Goal: Navigation & Orientation: Find specific page/section

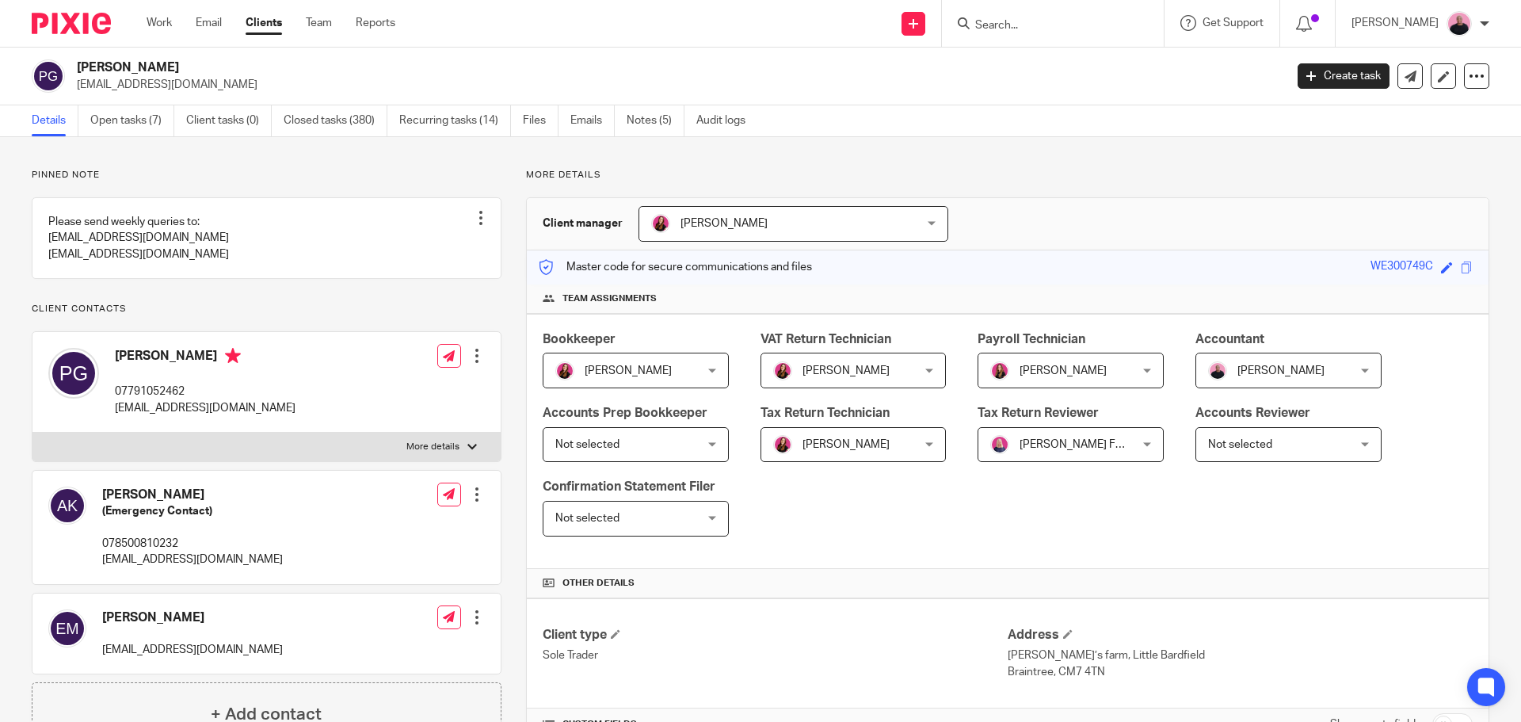
drag, startPoint x: 197, startPoint y: 67, endPoint x: 96, endPoint y: 65, distance: 101.4
click at [72, 63] on div "[PERSON_NAME] [EMAIL_ADDRESS][DOMAIN_NAME]" at bounding box center [653, 75] width 1242 height 33
copy h2 "[PERSON_NAME]"
click at [1099, 31] on input "Search" at bounding box center [1044, 26] width 143 height 14
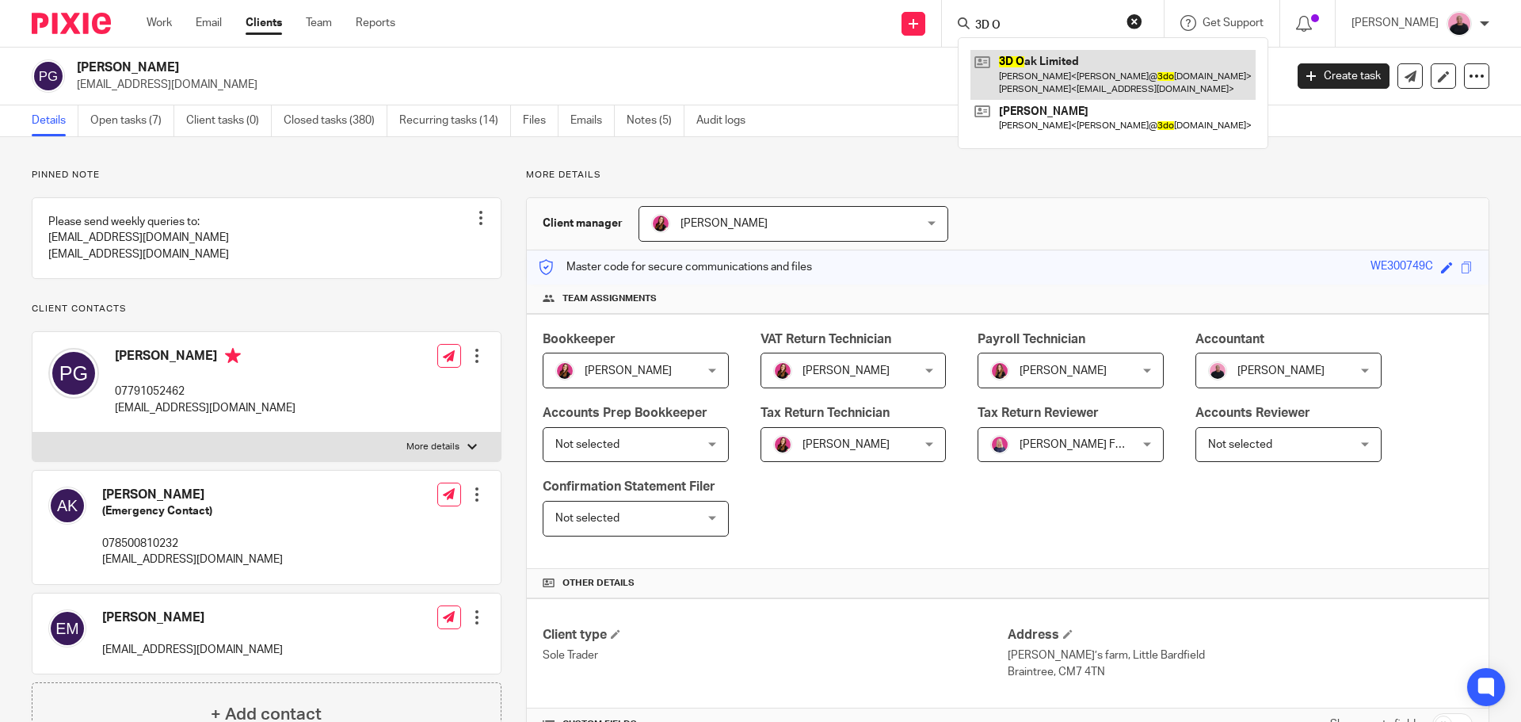
type input "3D O"
click at [1112, 83] on link at bounding box center [1112, 74] width 285 height 49
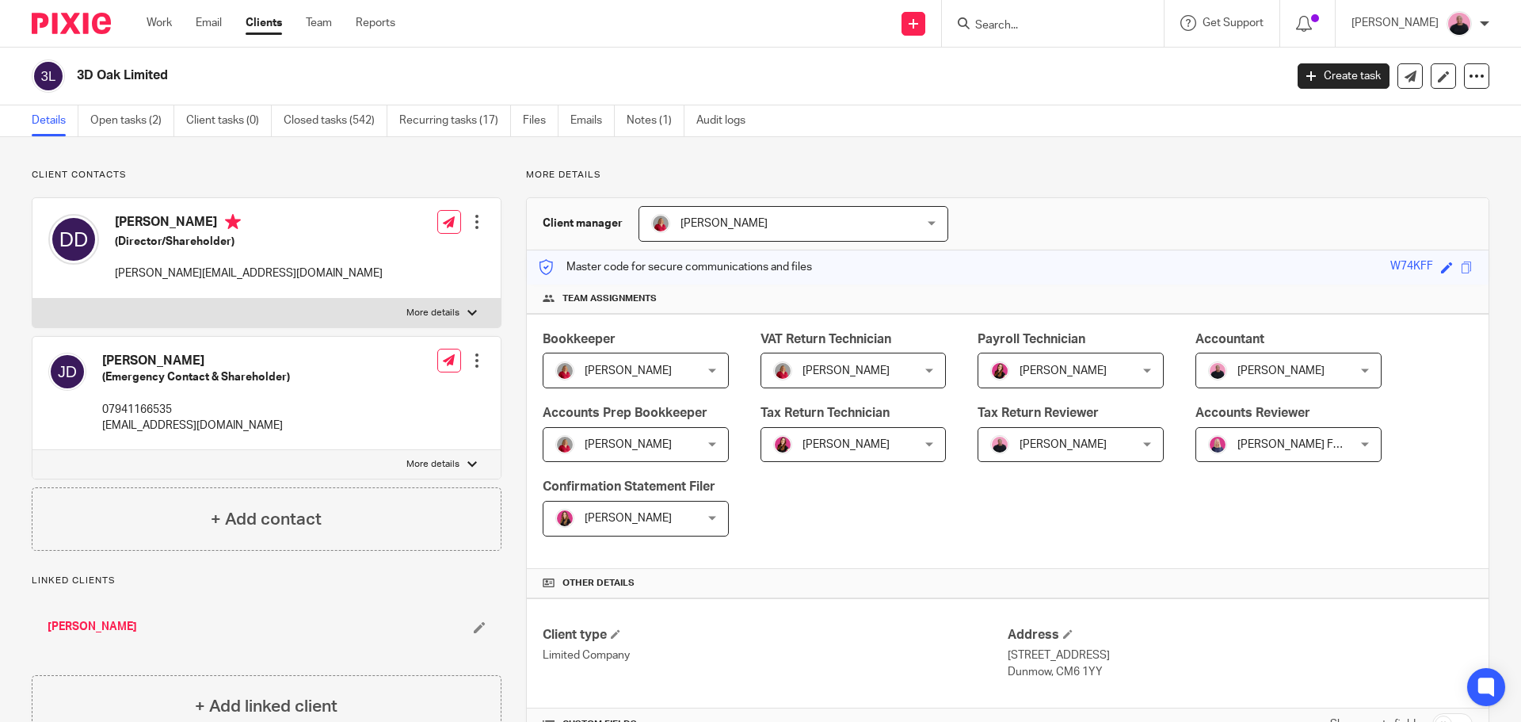
drag, startPoint x: 107, startPoint y: 220, endPoint x: 190, endPoint y: 217, distance: 83.2
click at [190, 217] on div "[PERSON_NAME] (Director/Shareholder) [PERSON_NAME][EMAIL_ADDRESS][DOMAIN_NAME]" at bounding box center [215, 248] width 334 height 84
copy h4 "[PERSON_NAME]"
click at [156, 25] on link "Work" at bounding box center [159, 23] width 25 height 16
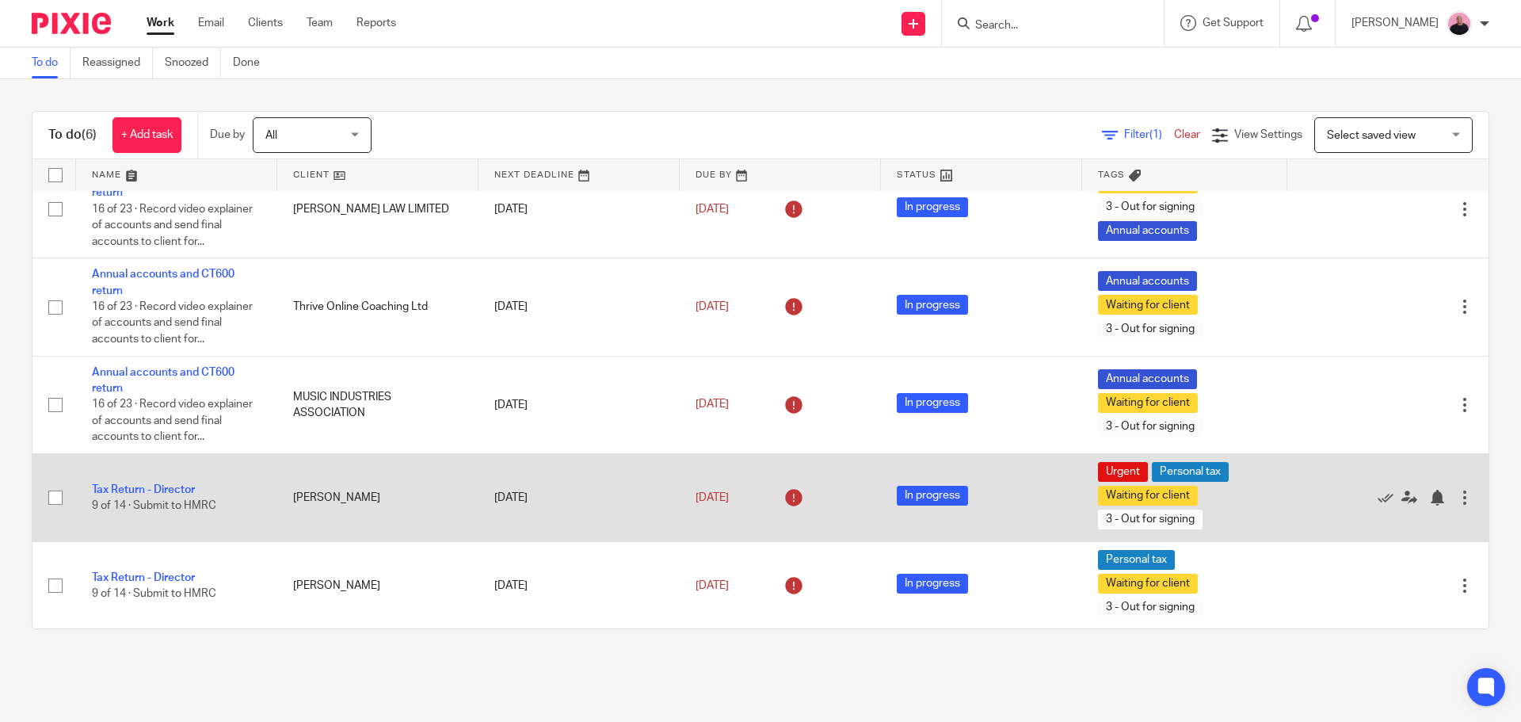
scroll to position [88, 0]
